Goal: Obtain resource: Obtain resource

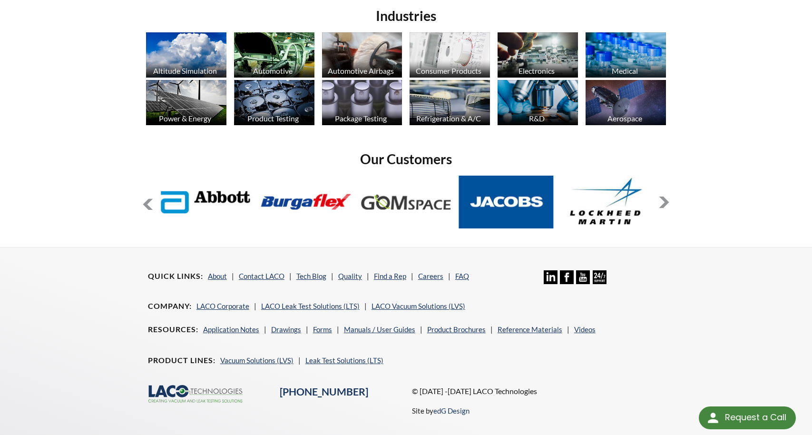
scroll to position [739, 0]
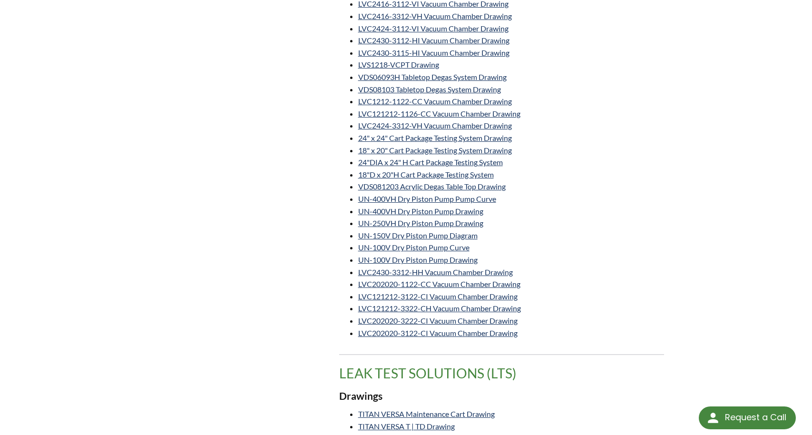
scroll to position [703, 0]
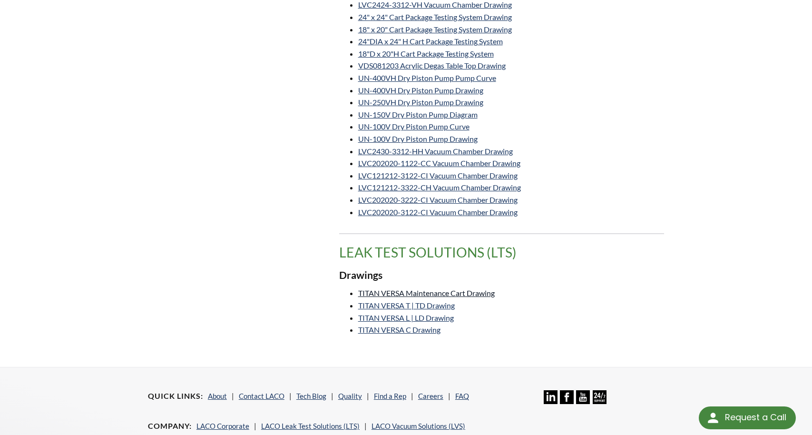
click at [467, 288] on link "TITAN VERSA Maintenance Cart Drawing" at bounding box center [426, 292] width 137 height 9
click at [430, 301] on link "TITAN VERSA T | TD Drawing" at bounding box center [406, 305] width 97 height 9
click at [426, 313] on link "TITAN VERSA L | LD Drawing" at bounding box center [406, 317] width 96 height 9
click at [415, 325] on link "TITAN VERSA C Drawing" at bounding box center [399, 329] width 82 height 9
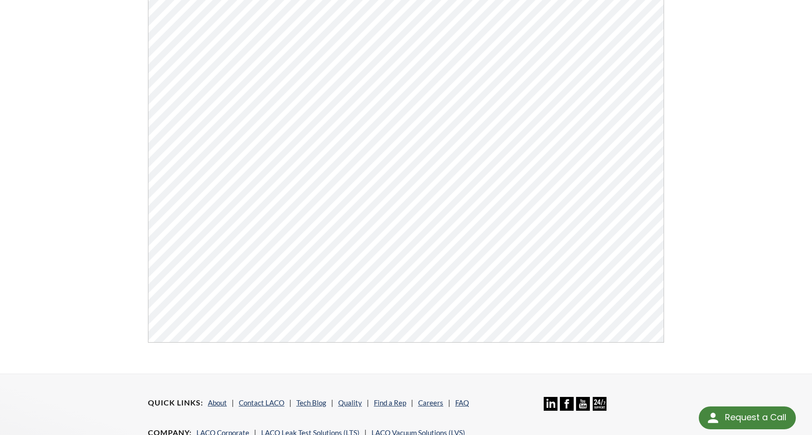
scroll to position [201, 0]
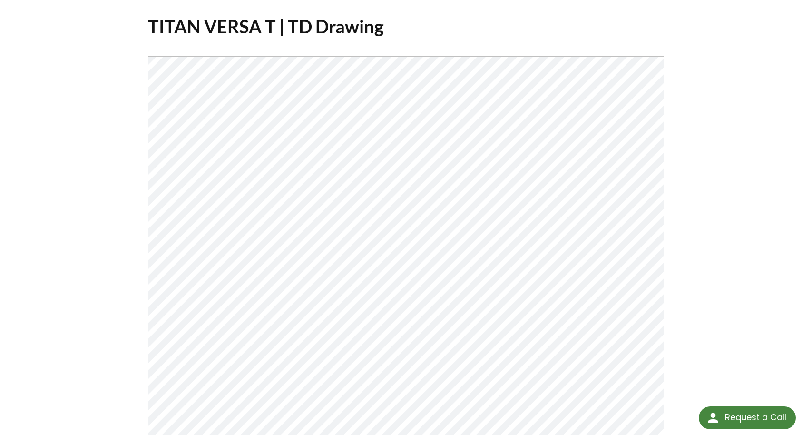
scroll to position [167, 0]
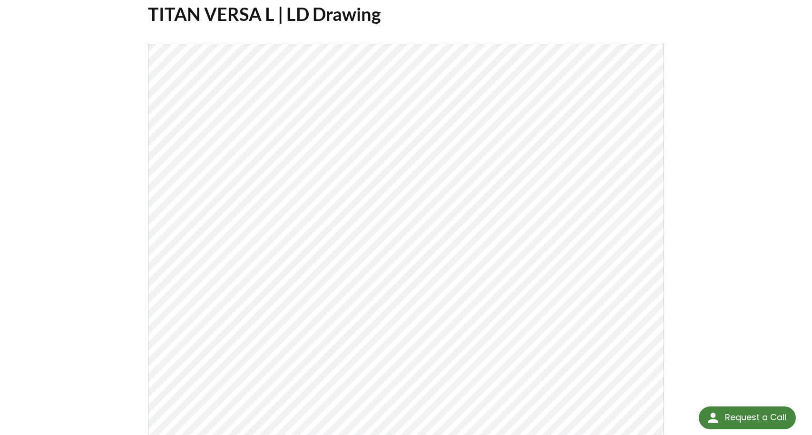
scroll to position [208, 0]
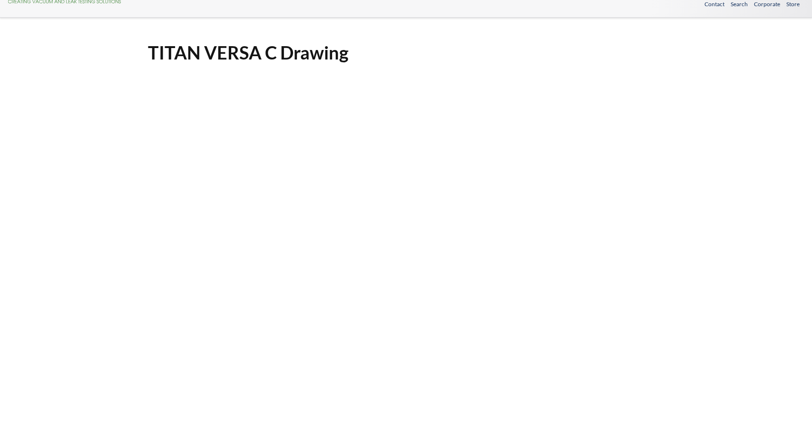
select select "Language Translate Widget"
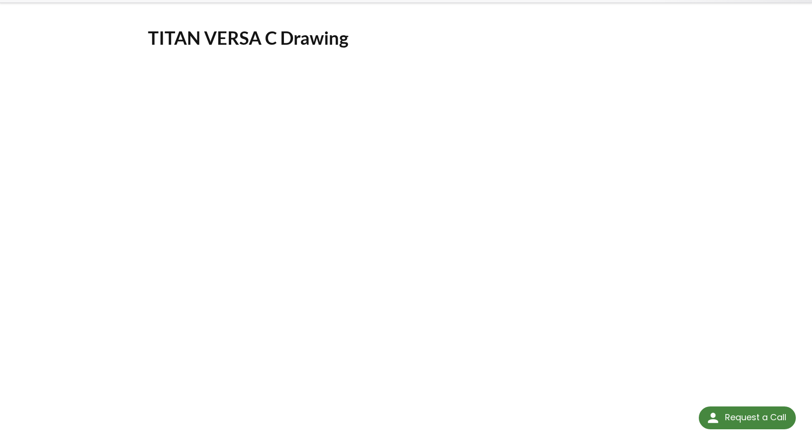
scroll to position [337, 0]
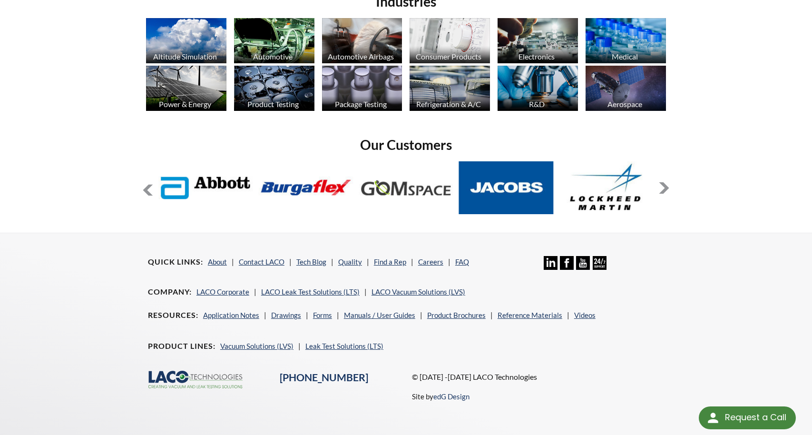
click at [447, 333] on div "Resources Application Notes Drawings Forms Manuals / User Guides Product Brochu…" at bounding box center [406, 340] width 528 height 62
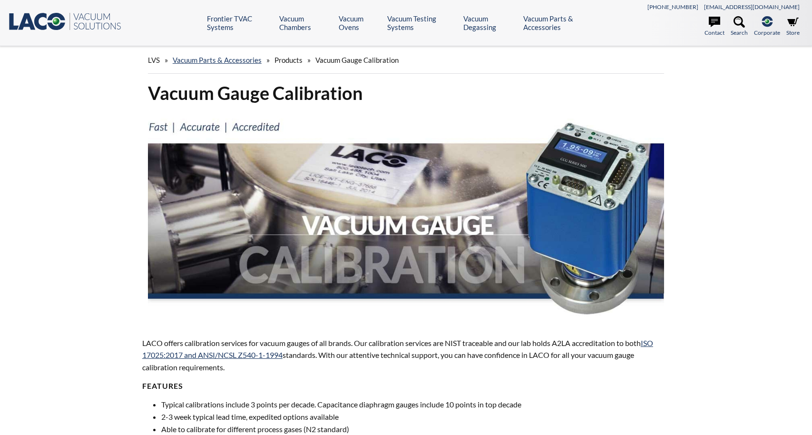
select select "Language Translate Widget"
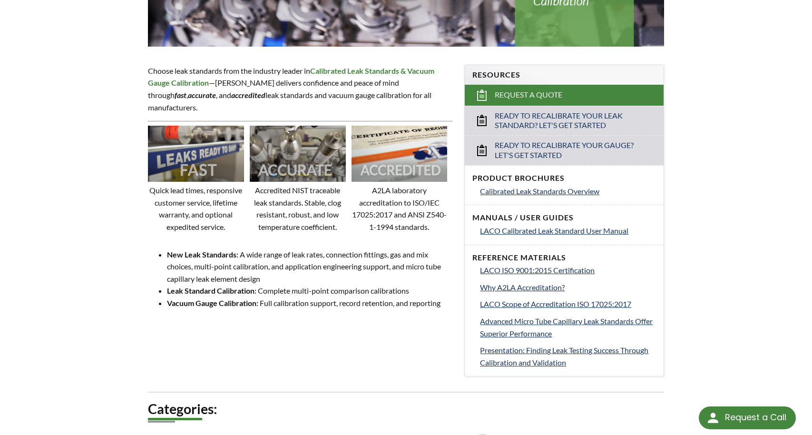
scroll to position [273, 0]
